Goal: Information Seeking & Learning: Learn about a topic

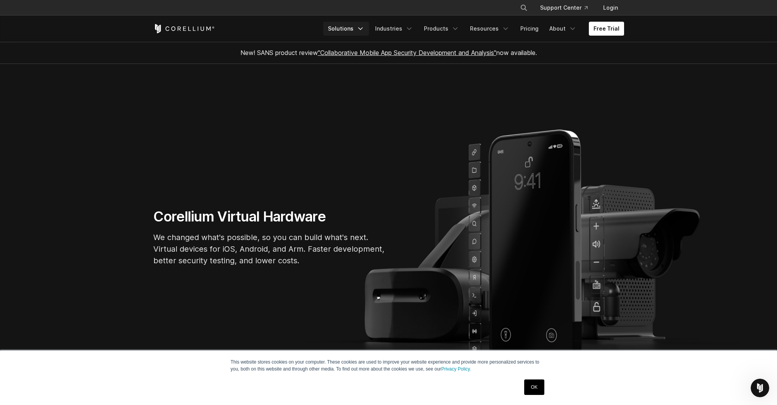
click at [363, 28] on polyline "Navigation Menu" at bounding box center [361, 29] width 4 height 2
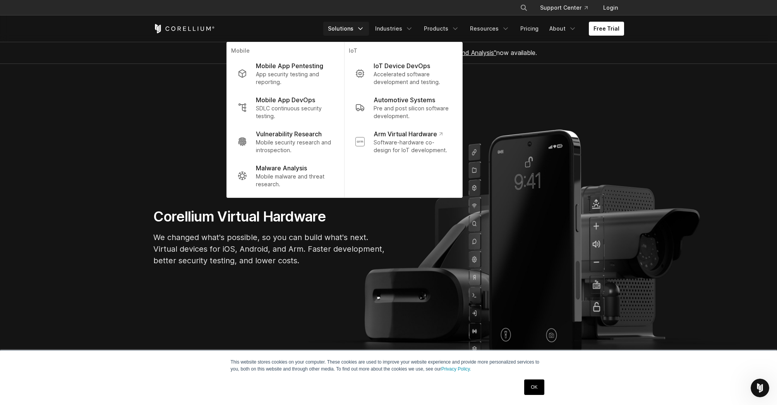
click at [363, 28] on polyline "Navigation Menu" at bounding box center [361, 29] width 4 height 2
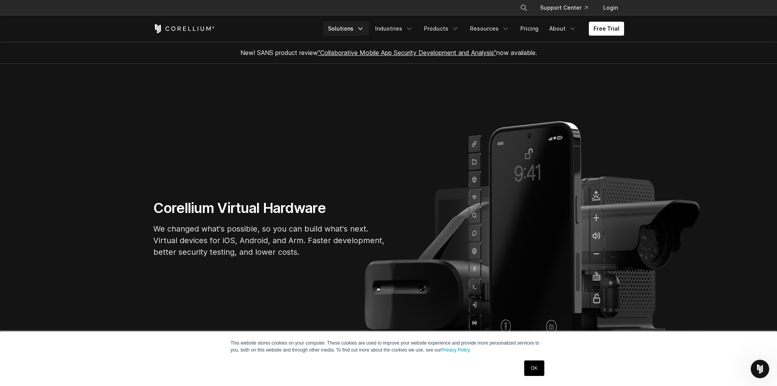
click at [363, 30] on link "Solutions" at bounding box center [346, 29] width 46 height 14
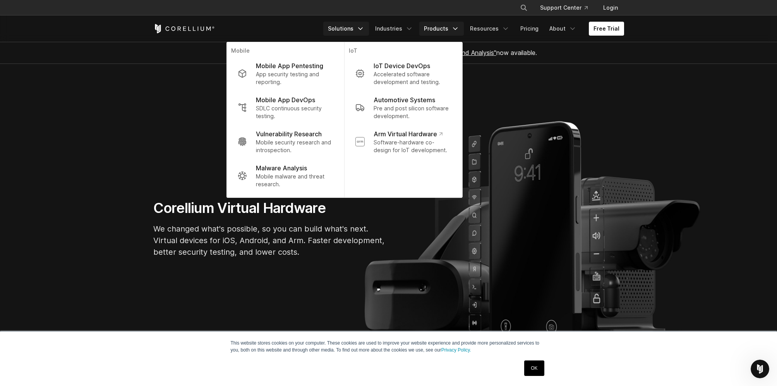
click at [449, 28] on link "Products" at bounding box center [441, 29] width 45 height 14
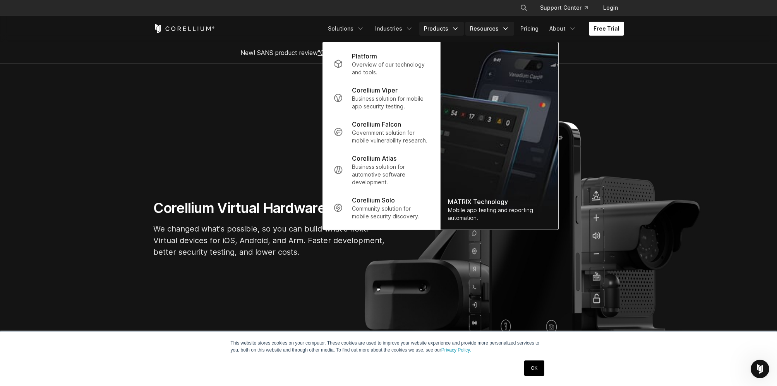
click at [504, 28] on icon "Navigation Menu" at bounding box center [506, 29] width 8 height 8
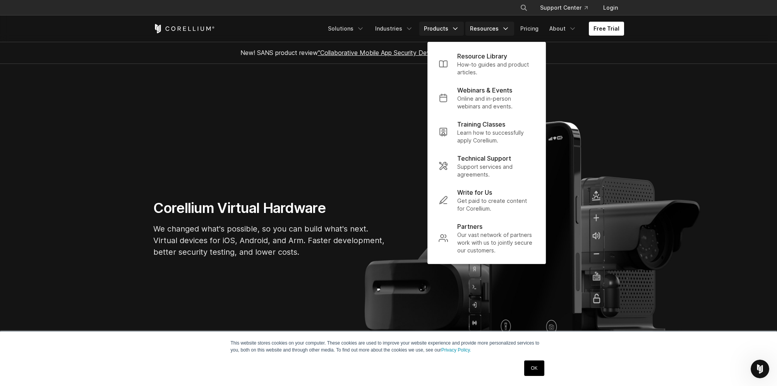
click at [458, 29] on icon "Navigation Menu" at bounding box center [456, 29] width 8 height 8
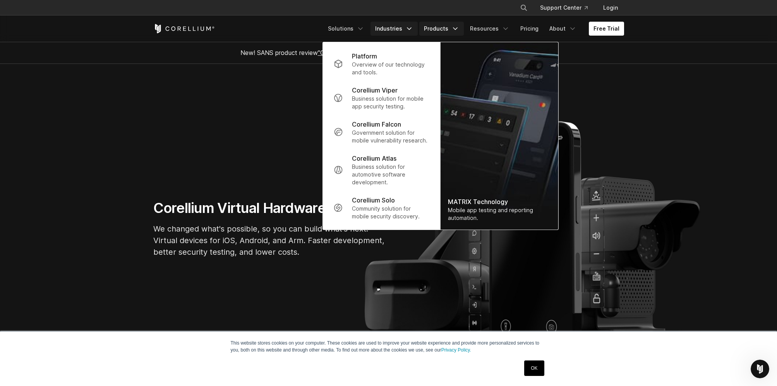
click at [406, 27] on link "Industries" at bounding box center [394, 29] width 47 height 14
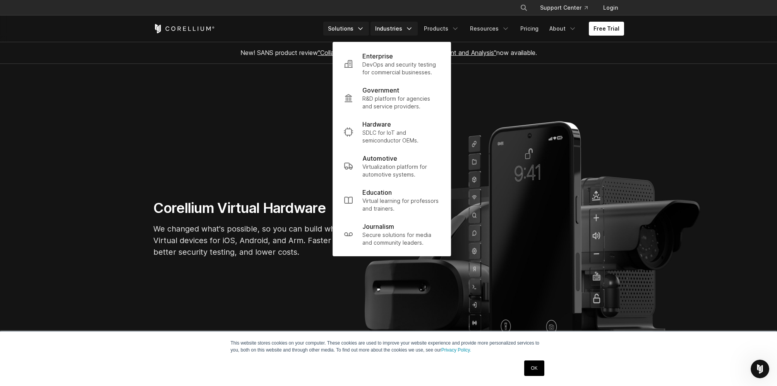
click at [357, 30] on link "Solutions" at bounding box center [346, 29] width 46 height 14
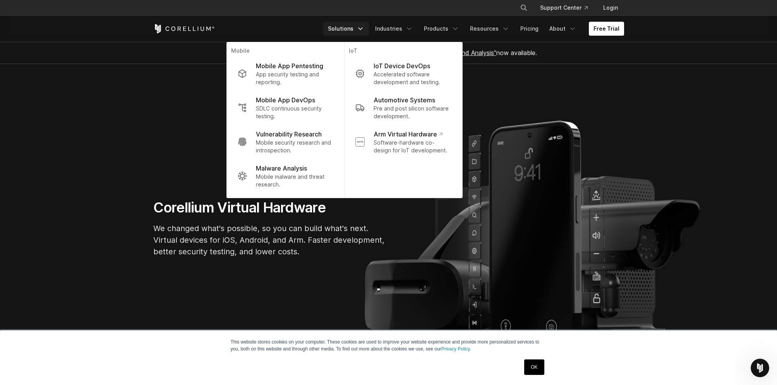
click at [364, 27] on icon "Navigation Menu" at bounding box center [361, 29] width 8 height 8
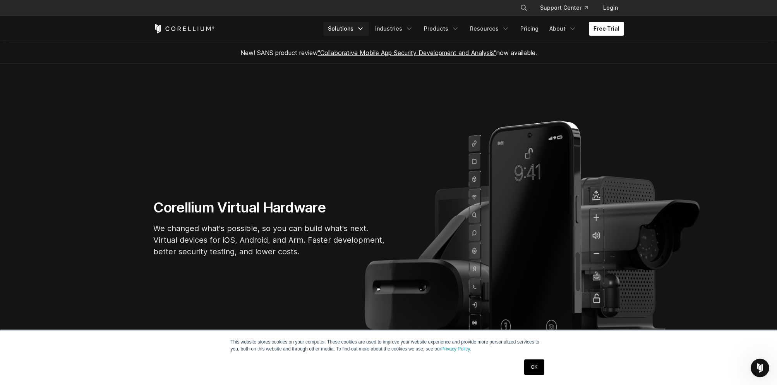
click at [364, 27] on icon "Navigation Menu" at bounding box center [361, 29] width 8 height 8
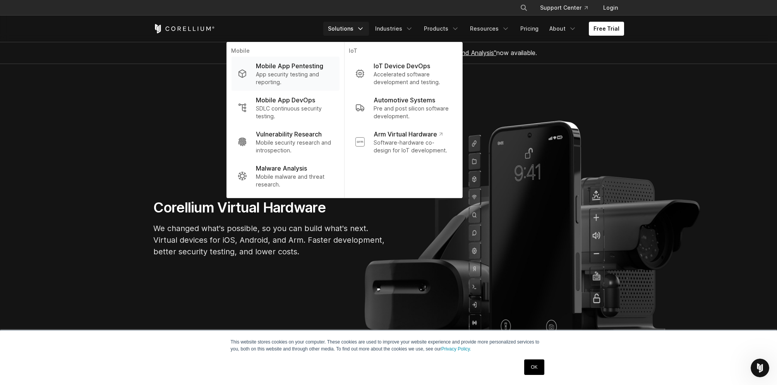
click at [314, 72] on p "App security testing and reporting." at bounding box center [294, 77] width 77 height 15
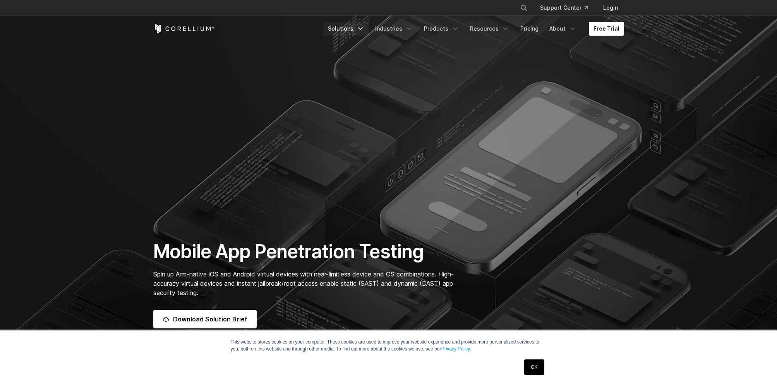
click at [364, 27] on icon "Navigation Menu" at bounding box center [361, 29] width 8 height 8
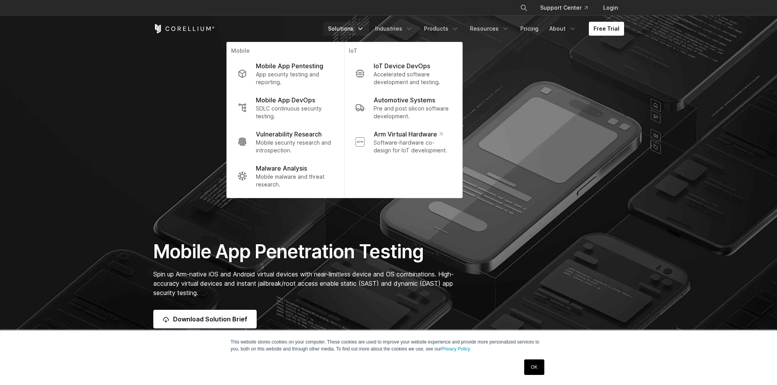
click at [364, 27] on icon "Navigation Menu" at bounding box center [361, 29] width 8 height 8
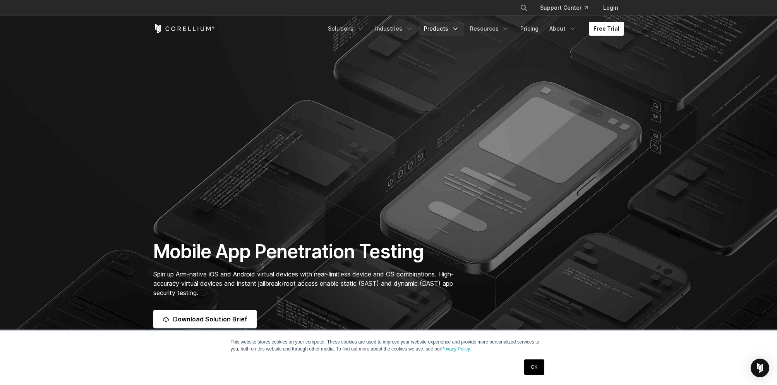
click at [459, 29] on icon "Navigation Menu" at bounding box center [456, 29] width 8 height 8
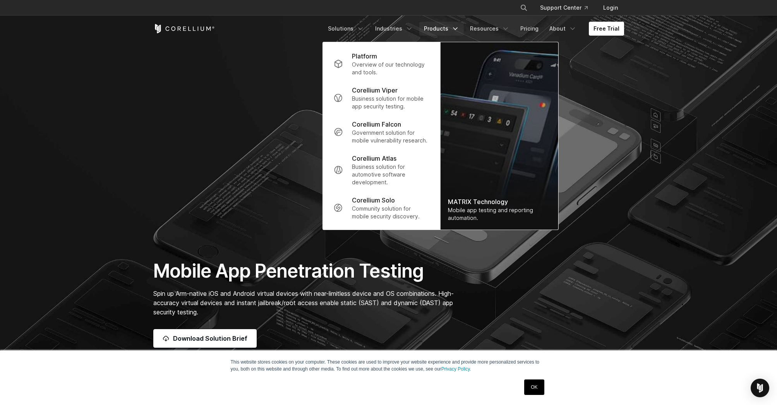
click at [459, 27] on icon "Navigation Menu" at bounding box center [456, 29] width 8 height 8
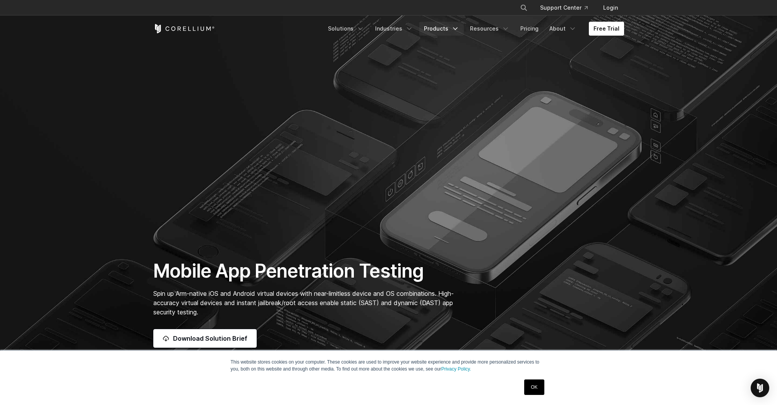
click at [458, 27] on icon "Navigation Menu" at bounding box center [456, 29] width 8 height 8
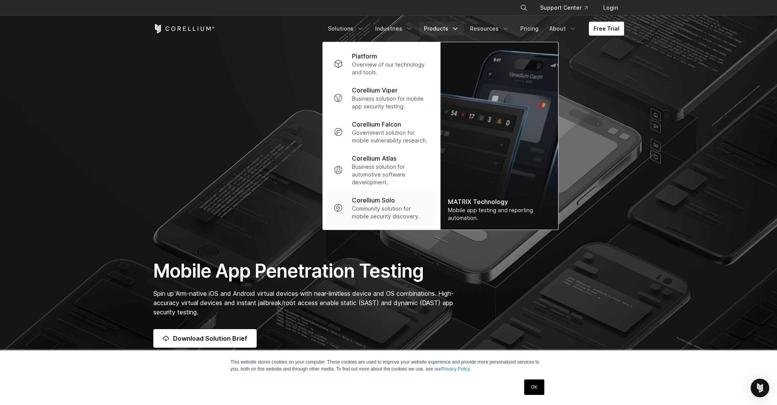
click at [383, 209] on p "Community solution for mobile security discovery." at bounding box center [390, 212] width 77 height 15
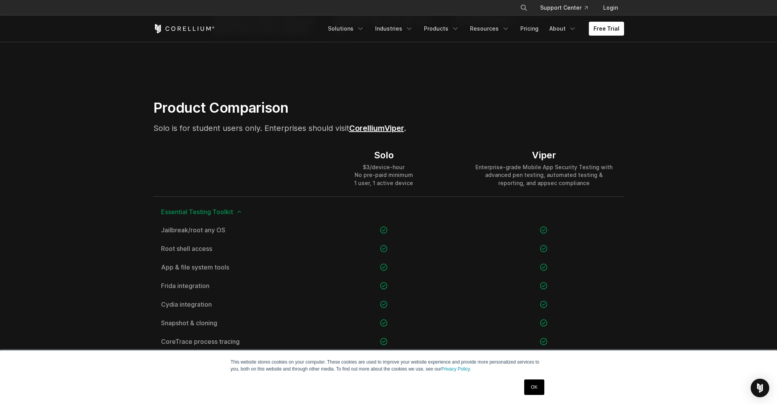
scroll to position [426, 0]
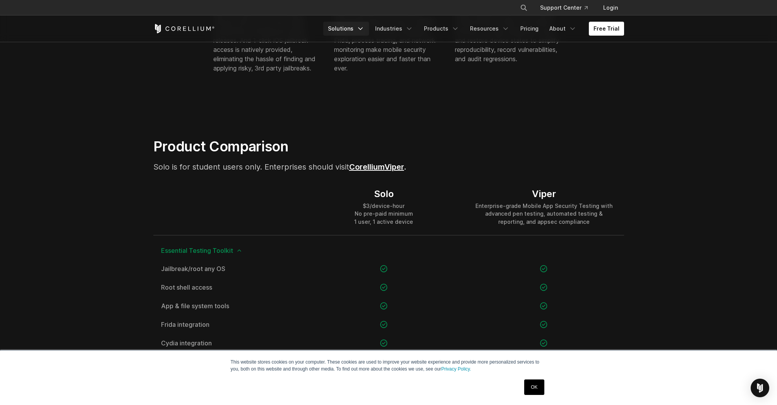
click at [364, 26] on icon "Navigation Menu" at bounding box center [361, 29] width 8 height 8
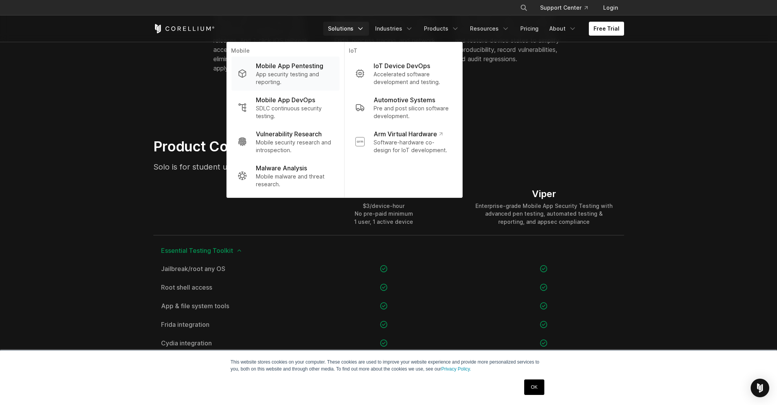
click at [318, 70] on p "Mobile App Pentesting" at bounding box center [289, 65] width 67 height 9
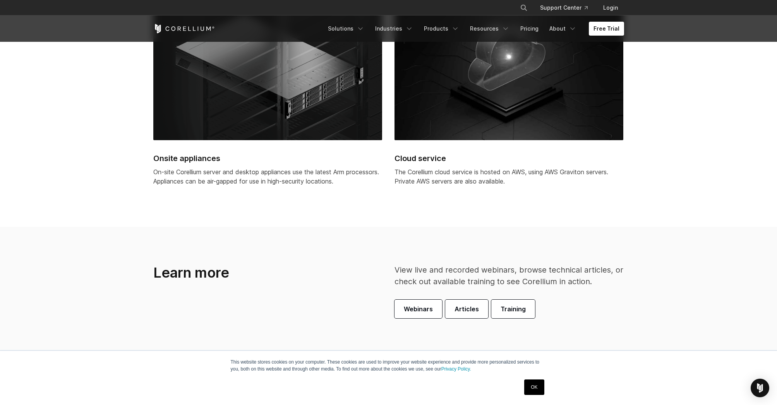
scroll to position [2130, 0]
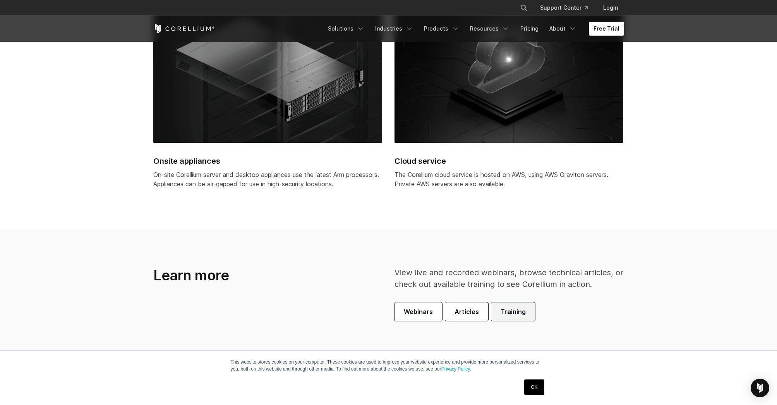
click at [518, 312] on span "Training" at bounding box center [513, 311] width 25 height 9
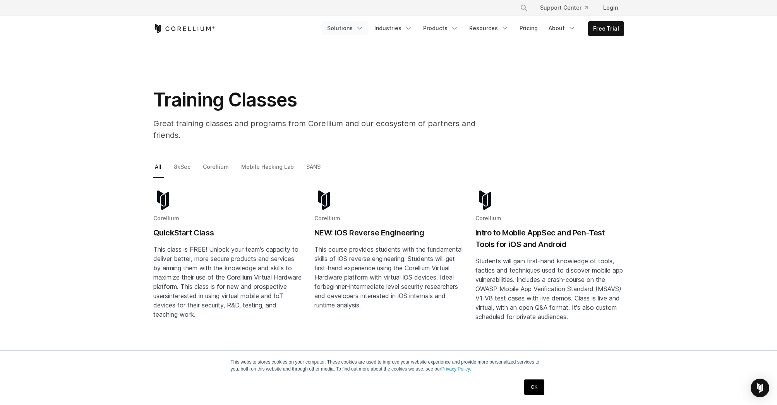
click at [364, 32] on icon "Navigation Menu" at bounding box center [360, 28] width 8 height 8
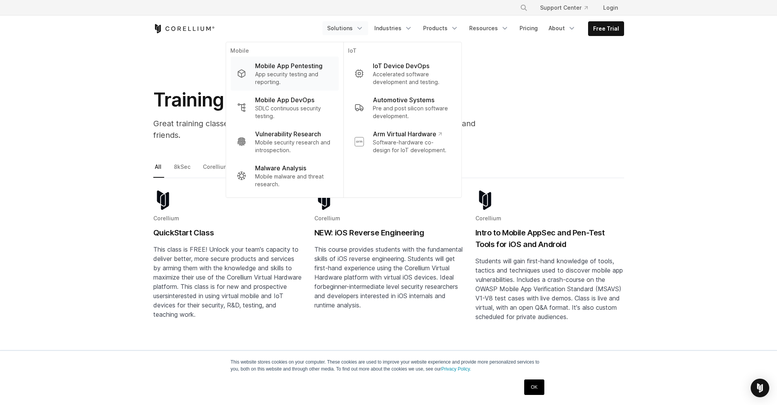
click at [295, 70] on p "App security testing and reporting." at bounding box center [293, 77] width 77 height 15
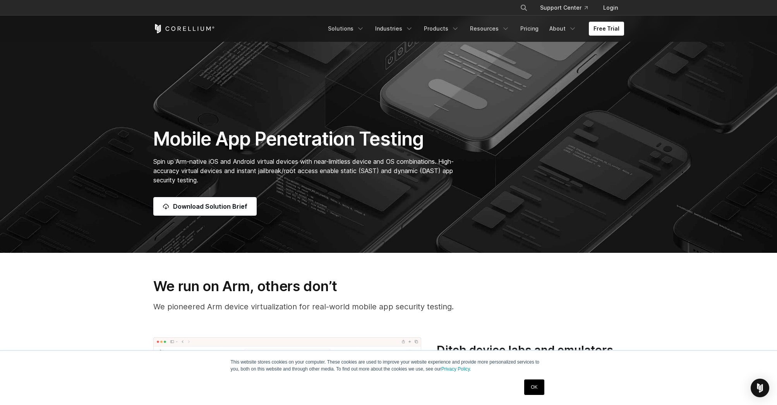
scroll to position [116, 0]
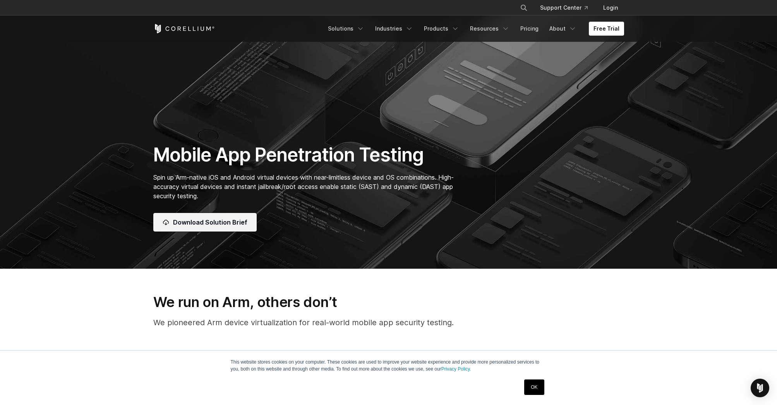
click at [209, 222] on span "Download Solution Brief" at bounding box center [210, 222] width 74 height 9
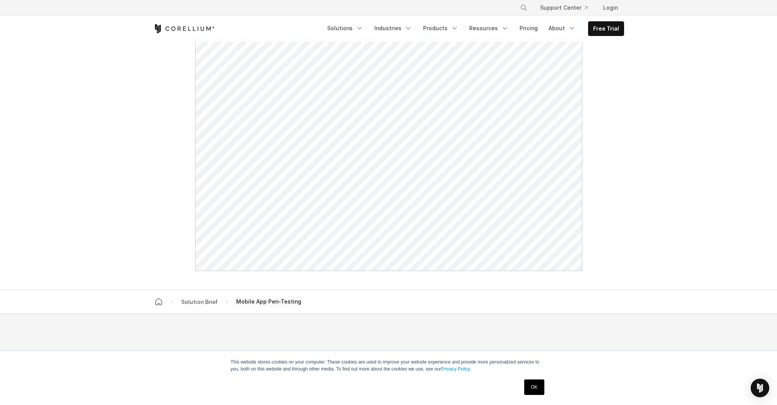
scroll to position [387, 0]
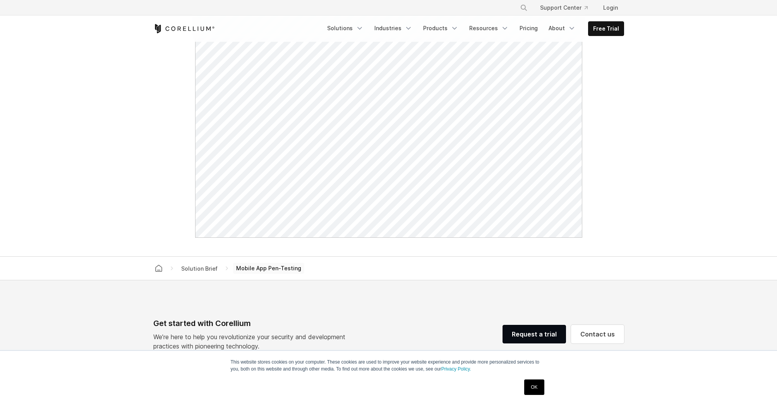
scroll to position [387, 0]
click at [495, 27] on link "Resources" at bounding box center [489, 28] width 49 height 14
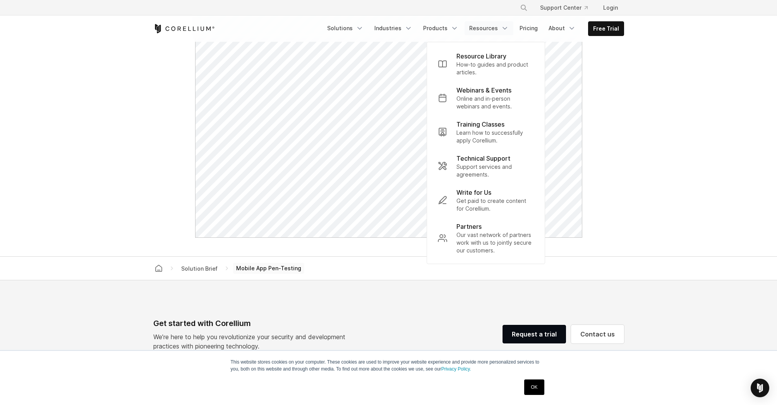
click at [495, 27] on link "Resources" at bounding box center [489, 28] width 49 height 14
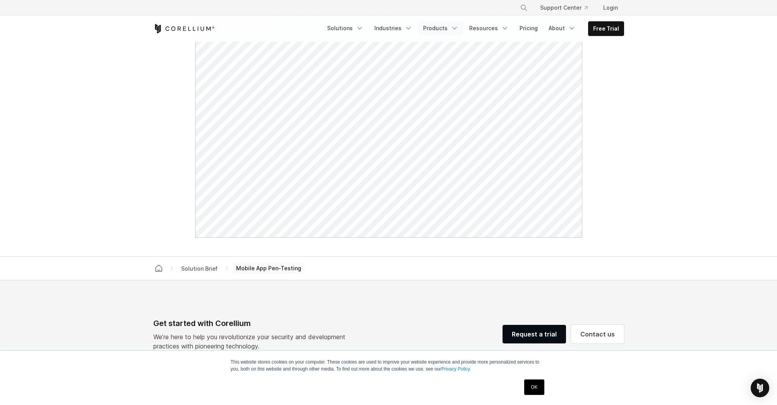
click at [442, 27] on link "Products" at bounding box center [441, 28] width 45 height 14
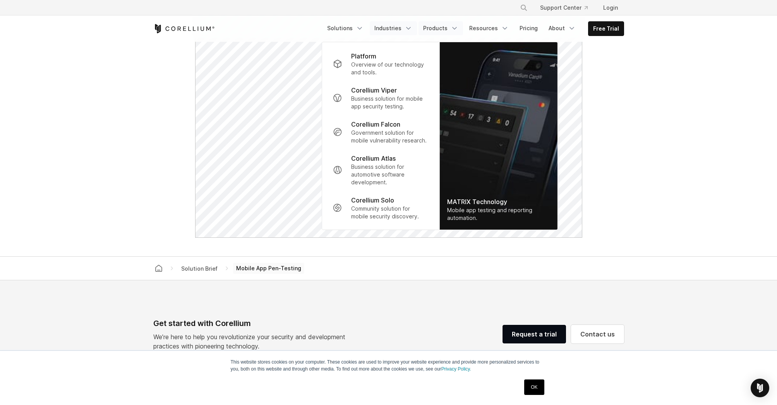
click at [406, 27] on link "Industries" at bounding box center [393, 28] width 47 height 14
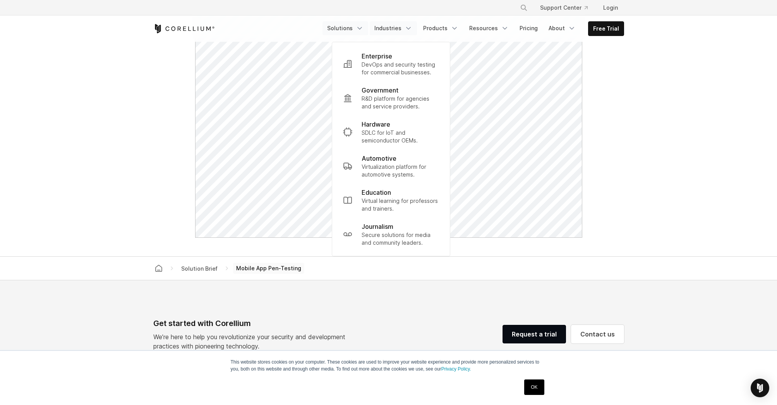
click at [354, 27] on link "Solutions" at bounding box center [346, 28] width 46 height 14
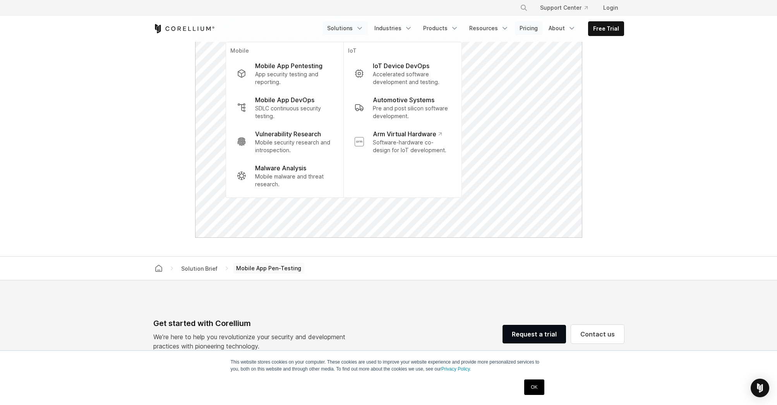
click at [521, 27] on link "Pricing" at bounding box center [528, 28] width 27 height 14
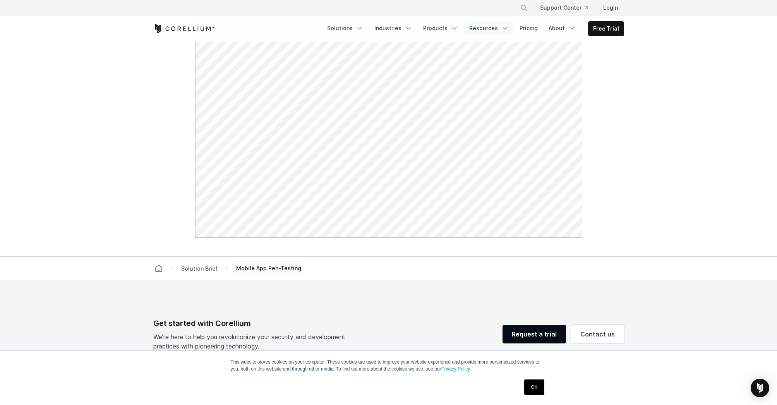
click at [503, 27] on icon "Navigation Menu" at bounding box center [505, 28] width 8 height 8
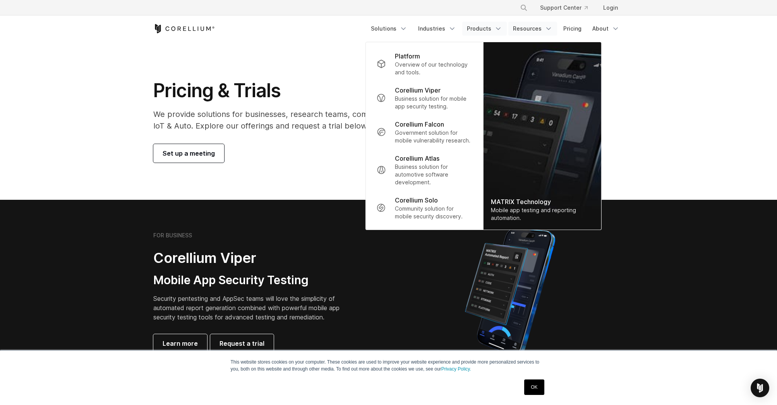
click at [521, 28] on link "Resources" at bounding box center [533, 29] width 49 height 14
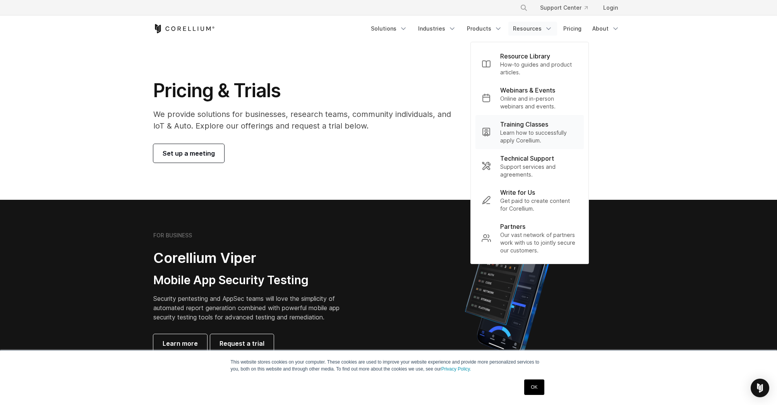
click at [491, 132] on div "Navigation Menu" at bounding box center [486, 132] width 9 height 9
